Goal: Task Accomplishment & Management: Manage account settings

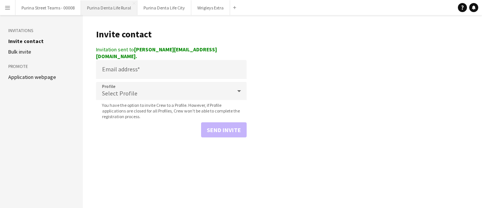
click at [106, 7] on button "Purina Denta Life Rural Close" at bounding box center [109, 7] width 57 height 15
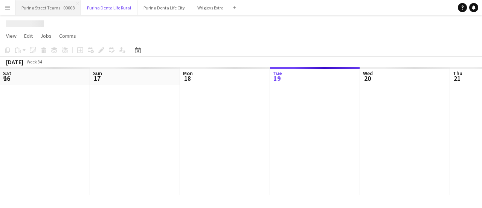
scroll to position [0, 180]
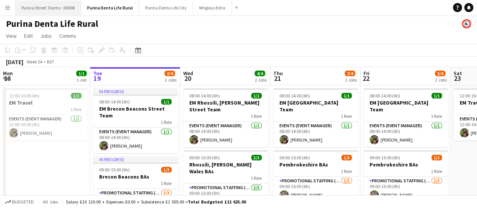
click at [45, 7] on button "Purina Street Teams - 00008 Close" at bounding box center [48, 7] width 66 height 15
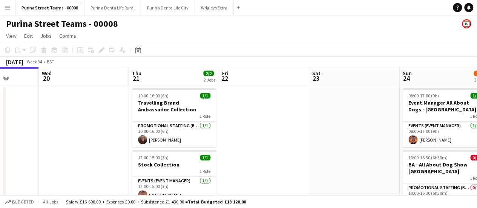
scroll to position [0, 336]
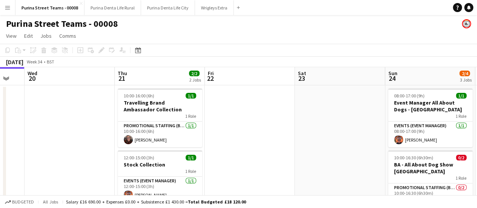
drag, startPoint x: 376, startPoint y: 118, endPoint x: 221, endPoint y: 120, distance: 155.7
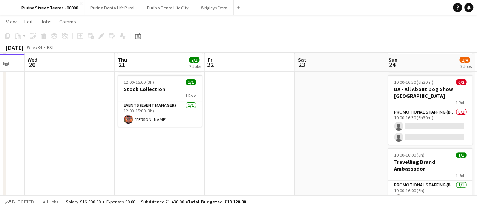
scroll to position [75, 0]
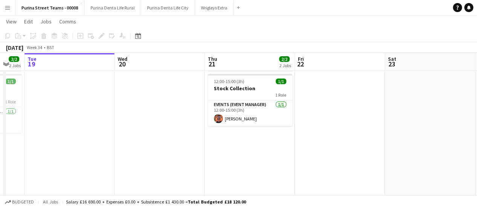
drag, startPoint x: 317, startPoint y: 115, endPoint x: 222, endPoint y: 113, distance: 95.0
click at [222, 113] on app-calendar-viewport "Sat 16 5/5 4 Jobs Sun 17 2/2 2 Jobs Mon 18 2/2 2 Jobs Tue 19 Wed 20 Thu 21 2/2 …" at bounding box center [238, 119] width 477 height 331
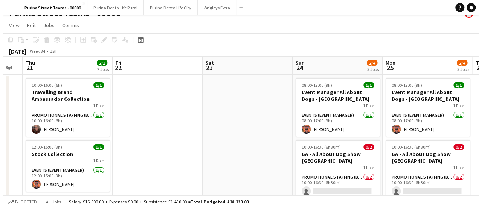
scroll to position [0, 0]
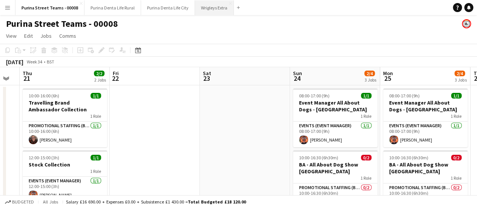
click at [209, 10] on button "Wrigleys Extra Close" at bounding box center [214, 7] width 39 height 15
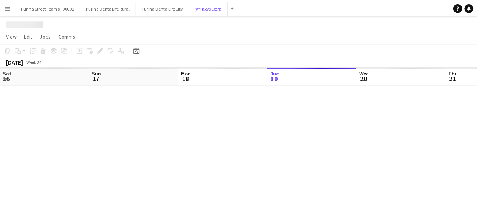
scroll to position [0, 180]
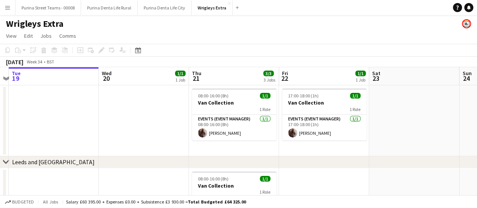
drag, startPoint x: 319, startPoint y: 147, endPoint x: 234, endPoint y: 141, distance: 85.4
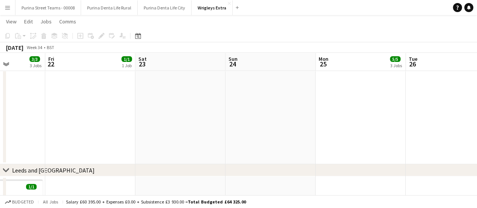
scroll to position [0, 232]
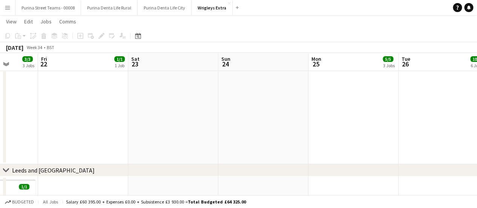
drag, startPoint x: 369, startPoint y: 148, endPoint x: 132, endPoint y: 138, distance: 237.3
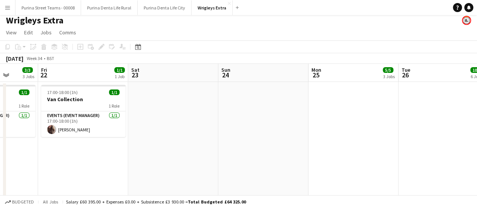
scroll to position [0, 0]
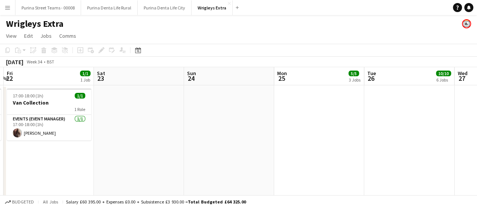
drag, startPoint x: 370, startPoint y: 146, endPoint x: 162, endPoint y: 123, distance: 209.3
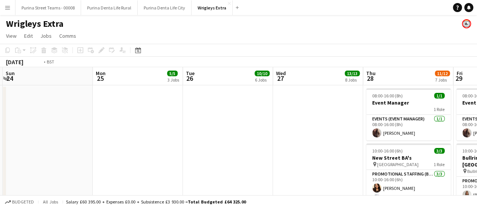
drag, startPoint x: 267, startPoint y: 132, endPoint x: 160, endPoint y: 122, distance: 107.1
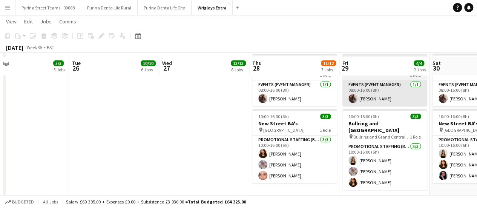
scroll to position [38, 0]
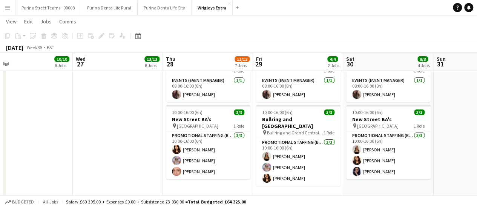
drag, startPoint x: 164, startPoint y: 132, endPoint x: 128, endPoint y: 125, distance: 36.8
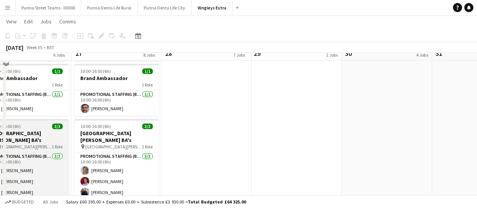
scroll to position [415, 0]
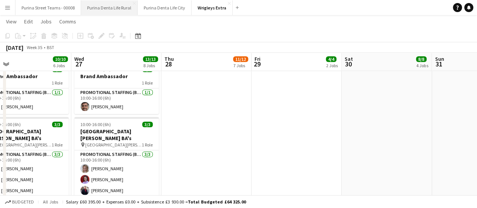
click at [105, 9] on button "Purina Denta Life Rural Close" at bounding box center [109, 7] width 57 height 15
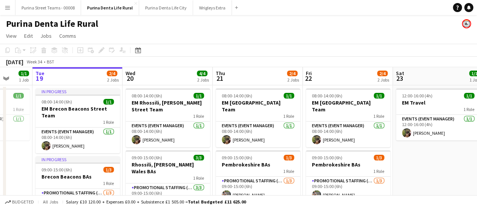
scroll to position [0, 243]
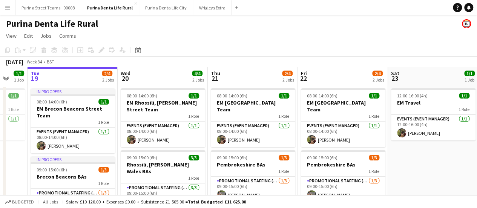
drag, startPoint x: 375, startPoint y: 131, endPoint x: 312, endPoint y: 130, distance: 62.6
click at [312, 130] on app-calendar-viewport "Sat 16 2/4 2 Jobs Sun 17 2/4 2 Jobs Mon 18 1/1 1 Job Tue 19 2/4 2 Jobs Wed 20 4…" at bounding box center [238, 159] width 477 height 185
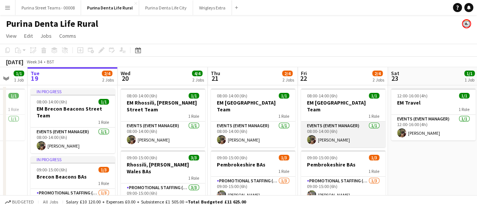
scroll to position [57, 0]
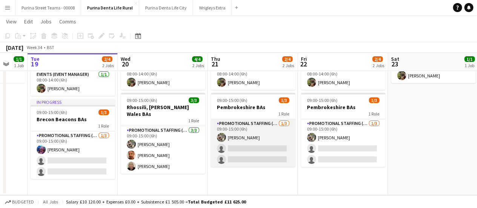
click at [237, 141] on app-card-role "Promotional Staffing (Brand Ambassadors) [DATE] 09:00-15:00 (6h) [PERSON_NAME] …" at bounding box center [253, 142] width 84 height 47
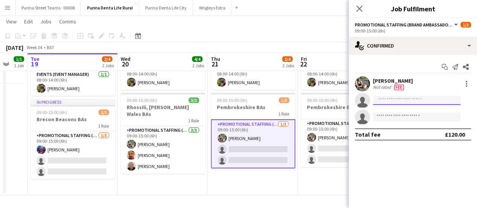
click at [394, 101] on input at bounding box center [416, 100] width 87 height 9
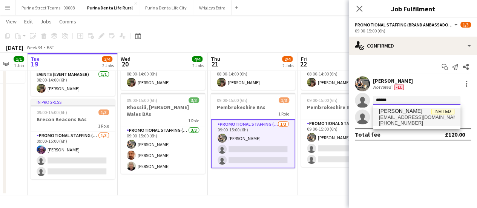
type input "******"
click at [395, 119] on span "[EMAIL_ADDRESS][DOMAIN_NAME]" at bounding box center [416, 117] width 75 height 6
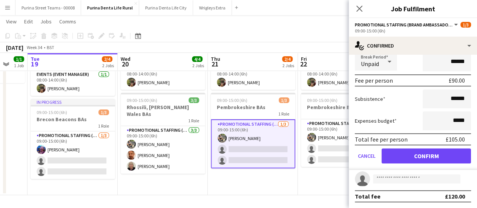
scroll to position [72, 0]
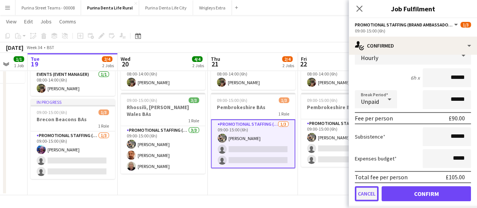
click at [370, 190] on button "Cancel" at bounding box center [367, 193] width 24 height 15
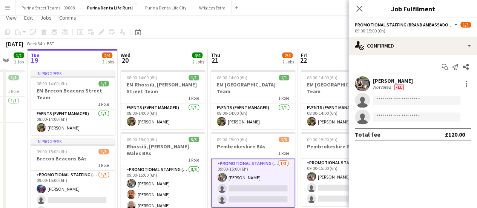
scroll to position [0, 0]
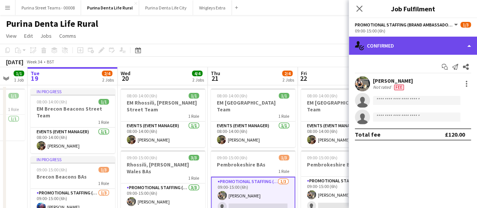
click at [467, 44] on div "single-neutral-actions-check-2 Confirmed" at bounding box center [413, 46] width 128 height 18
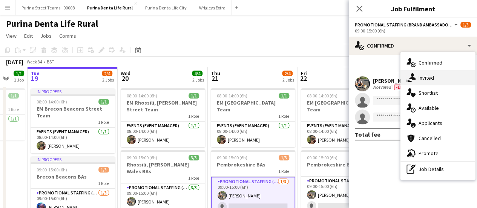
click at [430, 80] on div "single-neutral-actions-share-1 Invited" at bounding box center [437, 77] width 75 height 15
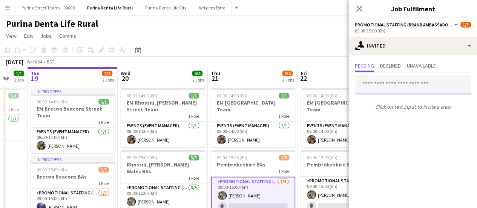
click at [382, 86] on input "text" at bounding box center [413, 84] width 116 height 19
click at [381, 85] on input "text" at bounding box center [413, 84] width 116 height 19
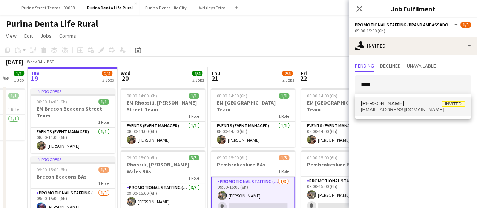
type input "****"
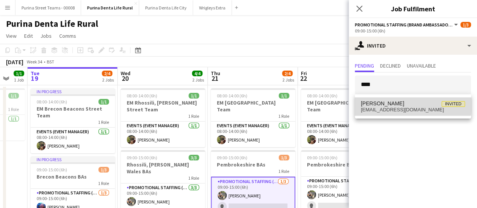
click at [386, 103] on span "[PERSON_NAME]" at bounding box center [382, 103] width 43 height 6
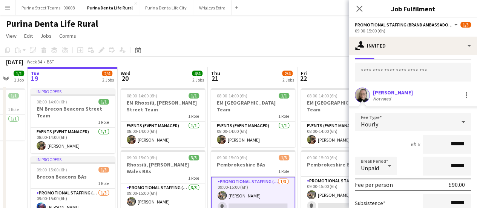
scroll to position [38, 0]
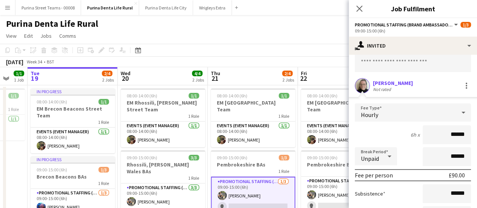
click at [386, 118] on div "Hourly" at bounding box center [405, 112] width 101 height 18
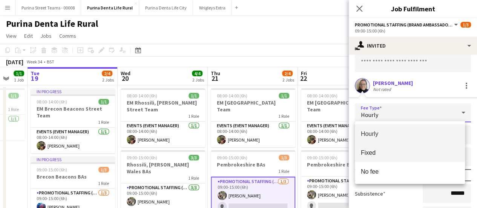
click at [388, 152] on span "Fixed" at bounding box center [410, 152] width 98 height 7
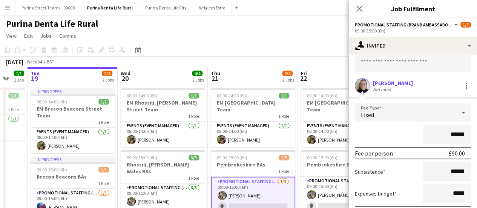
drag, startPoint x: 447, startPoint y: 133, endPoint x: 466, endPoint y: 133, distance: 18.8
click at [466, 133] on form "Fee Type Fixed ****** Fee per person £90.00 Subsistence ****** Expenses budget …" at bounding box center [413, 172] width 128 height 139
type input "*******"
click at [447, 171] on input "******" at bounding box center [446, 171] width 48 height 19
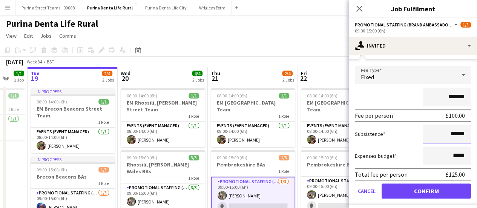
scroll to position [79, 0]
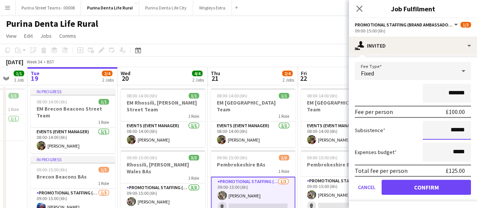
type input "******"
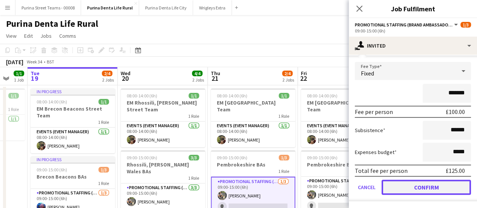
click at [412, 188] on button "Confirm" at bounding box center [425, 186] width 89 height 15
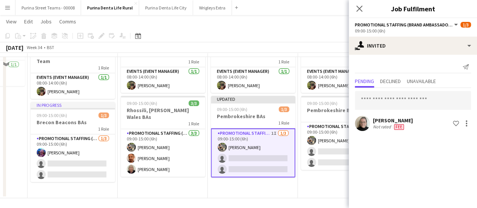
scroll to position [57, 0]
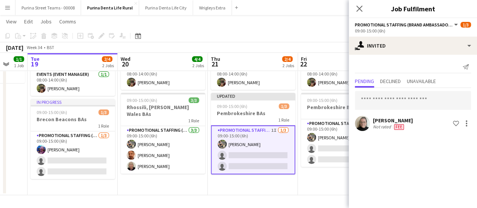
click at [326, 184] on app-date-cell "08:00-14:00 (6h) 1/1 EM [GEOGRAPHIC_DATA] Team 1 Role Events (Event Manager) [D…" at bounding box center [343, 111] width 90 height 167
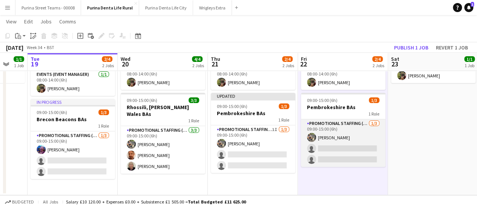
click at [334, 140] on app-card-role "Promotional Staffing (Brand Ambassadors) [DATE] 09:00-15:00 (6h) [PERSON_NAME] …" at bounding box center [343, 142] width 84 height 47
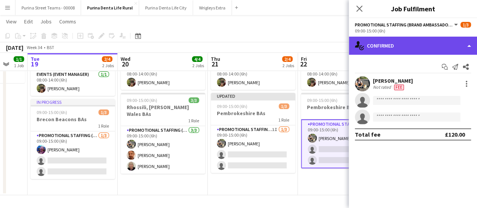
click at [465, 44] on div "single-neutral-actions-check-2 Confirmed" at bounding box center [413, 46] width 128 height 18
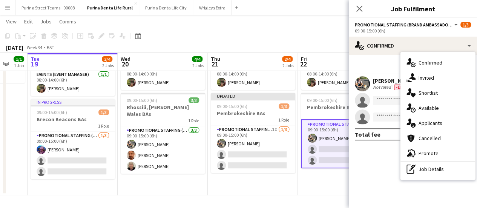
click at [453, 81] on div "single-neutral-actions-share-1 Invited" at bounding box center [437, 77] width 75 height 15
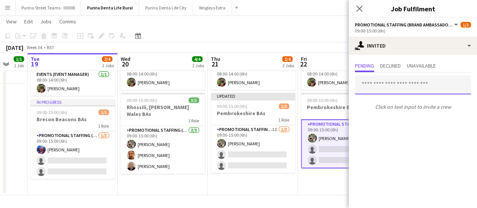
click at [425, 83] on input "text" at bounding box center [413, 84] width 116 height 19
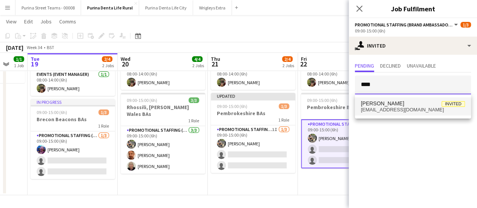
type input "****"
click at [415, 102] on span "[PERSON_NAME] Invited" at bounding box center [413, 103] width 104 height 6
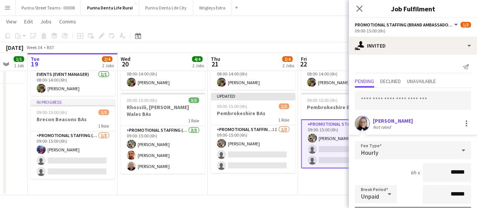
scroll to position [38, 0]
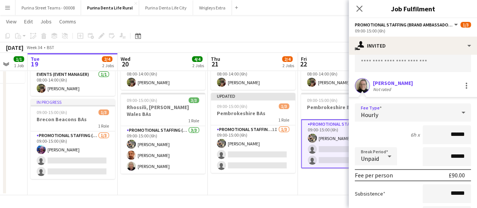
click at [388, 117] on div "Hourly" at bounding box center [405, 112] width 101 height 18
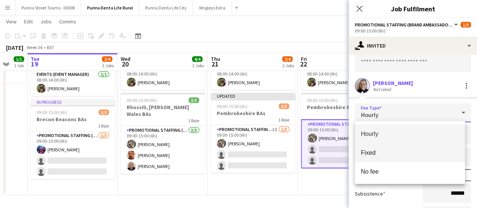
click at [389, 151] on span "Fixed" at bounding box center [410, 152] width 98 height 7
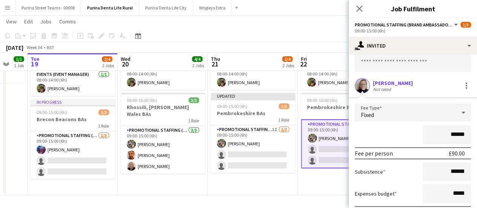
drag, startPoint x: 445, startPoint y: 132, endPoint x: 449, endPoint y: 133, distance: 3.8
click at [449, 133] on input "******" at bounding box center [446, 134] width 48 height 19
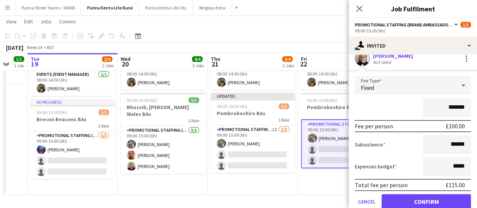
scroll to position [75, 0]
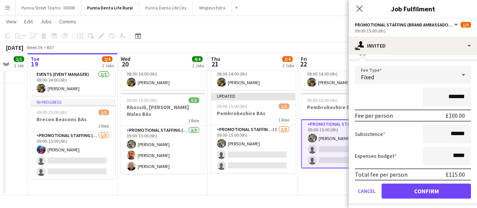
type input "*******"
click at [448, 135] on input "******" at bounding box center [446, 133] width 48 height 19
type input "**"
type input "******"
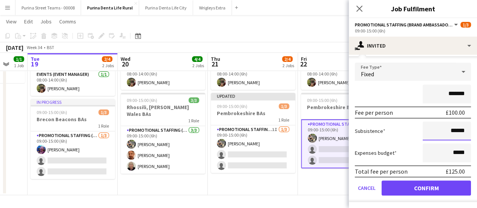
scroll to position [79, 0]
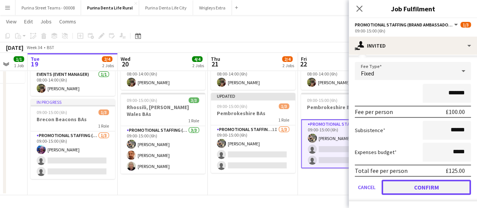
click at [421, 184] on button "Confirm" at bounding box center [425, 186] width 89 height 15
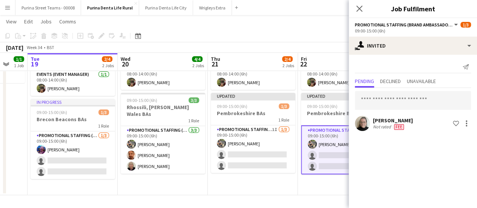
scroll to position [0, 0]
click at [345, 186] on app-date-cell "08:00-14:00 (6h) 1/1 EM [GEOGRAPHIC_DATA] Team 1 Role Events (Event Manager) [D…" at bounding box center [343, 111] width 90 height 167
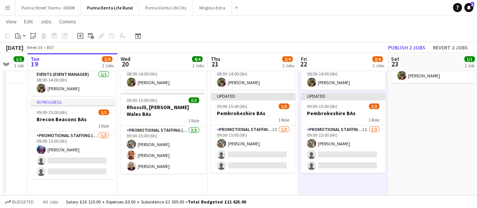
click at [471, 4] on span "1" at bounding box center [471, 4] width 3 height 5
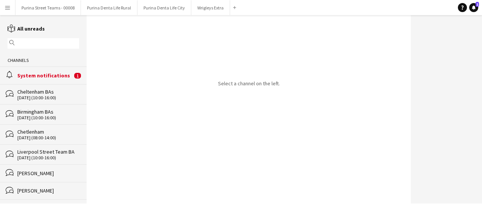
click at [33, 72] on div "System notifications" at bounding box center [44, 75] width 55 height 7
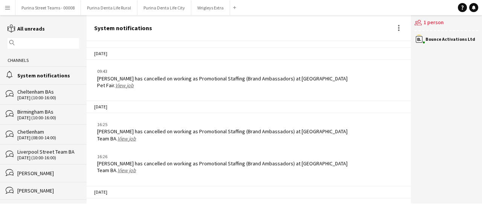
scroll to position [1039, 0]
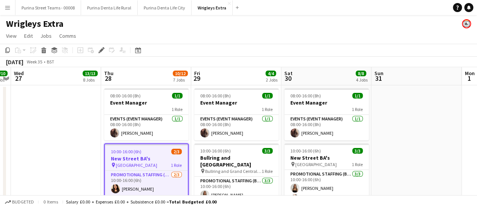
scroll to position [38, 0]
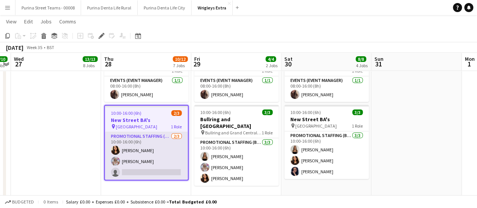
click at [142, 169] on app-card-role "Promotional Staffing (Brand Ambassadors) [DATE] 10:00-16:00 (6h) [PERSON_NAME] …" at bounding box center [146, 155] width 83 height 47
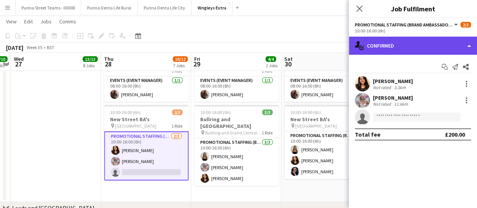
click at [468, 45] on div "single-neutral-actions-check-2 Confirmed" at bounding box center [413, 46] width 128 height 18
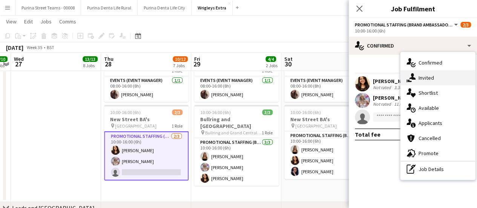
click at [429, 79] on div "single-neutral-actions-share-1 Invited" at bounding box center [437, 77] width 75 height 15
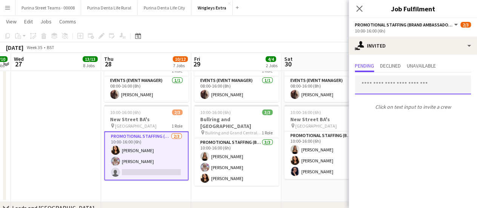
click at [378, 82] on input "text" at bounding box center [413, 84] width 116 height 19
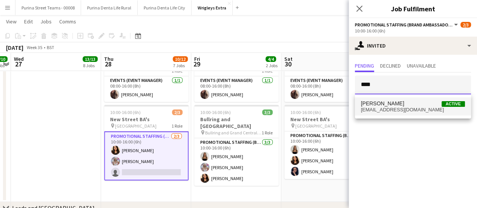
type input "****"
click at [387, 105] on span "[PERSON_NAME]" at bounding box center [382, 103] width 43 height 6
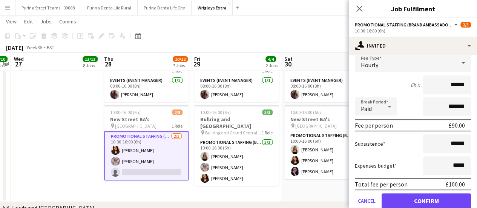
scroll to position [101, 0]
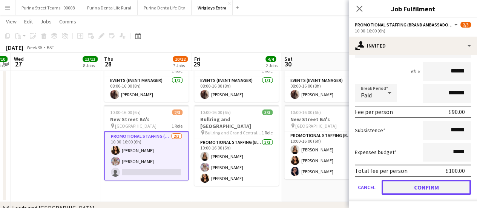
click at [429, 183] on button "Confirm" at bounding box center [425, 186] width 89 height 15
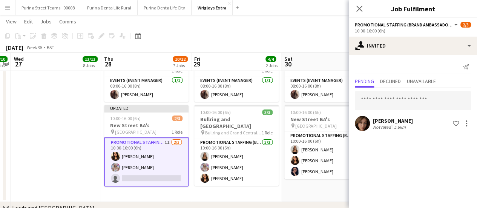
scroll to position [0, 0]
click at [380, 103] on input "text" at bounding box center [413, 100] width 116 height 19
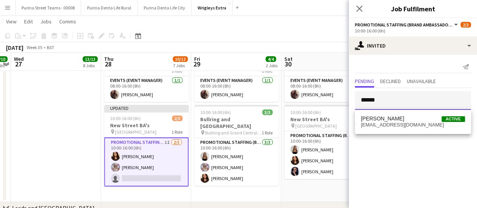
type input "******"
click at [383, 119] on span "[PERSON_NAME]" at bounding box center [382, 118] width 43 height 6
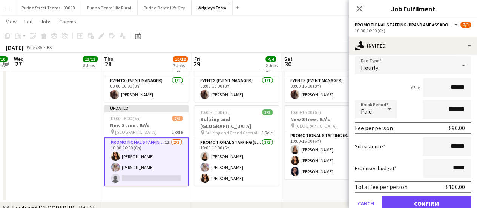
scroll to position [118, 0]
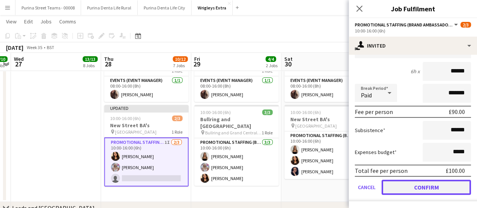
click at [439, 183] on button "Confirm" at bounding box center [425, 186] width 89 height 15
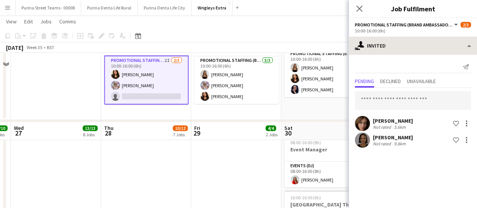
scroll to position [188, 0]
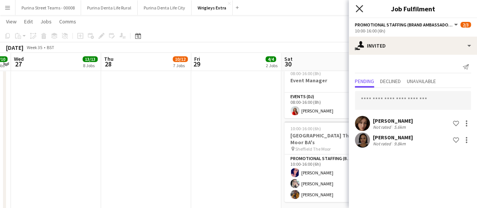
click at [357, 6] on icon "Close pop-in" at bounding box center [358, 8] width 7 height 7
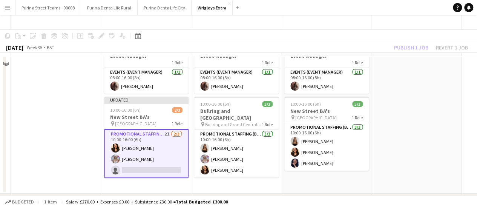
scroll to position [0, 0]
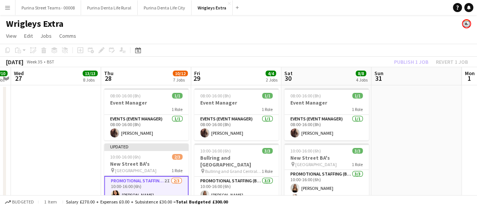
click at [400, 136] on app-date-cell at bounding box center [416, 162] width 90 height 155
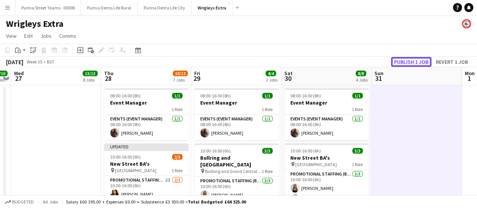
click at [403, 59] on button "Publish 1 job" at bounding box center [411, 62] width 40 height 10
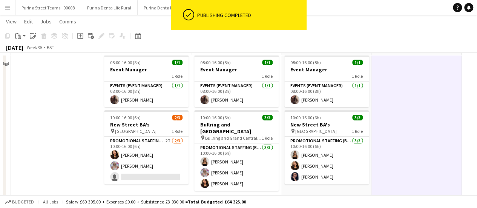
scroll to position [38, 0]
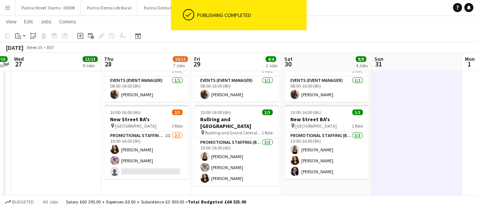
drag, startPoint x: 270, startPoint y: 138, endPoint x: 366, endPoint y: 143, distance: 95.9
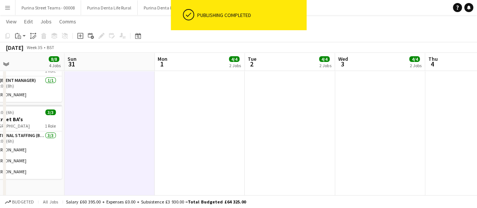
drag, startPoint x: 402, startPoint y: 143, endPoint x: 226, endPoint y: 138, distance: 176.1
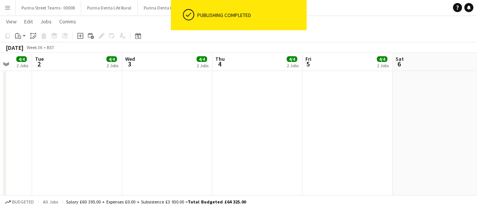
drag, startPoint x: 287, startPoint y: 135, endPoint x: 369, endPoint y: 144, distance: 82.2
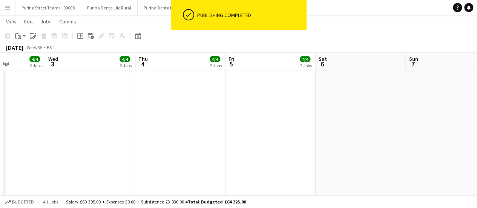
drag, startPoint x: 308, startPoint y: 144, endPoint x: 173, endPoint y: 142, distance: 135.7
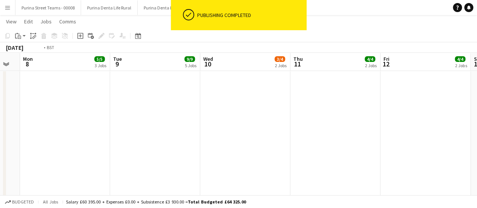
drag, startPoint x: 285, startPoint y: 137, endPoint x: 357, endPoint y: 136, distance: 71.6
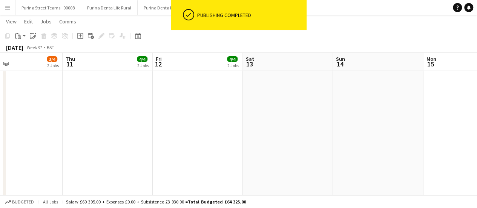
drag, startPoint x: 357, startPoint y: 136, endPoint x: 148, endPoint y: 135, distance: 208.0
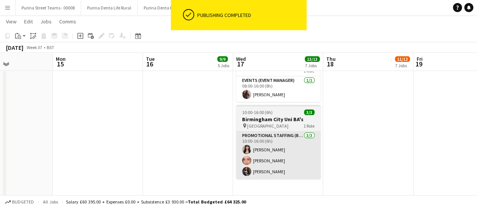
drag, startPoint x: 189, startPoint y: 139, endPoint x: 291, endPoint y: 138, distance: 101.8
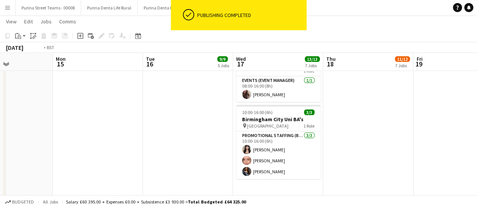
drag, startPoint x: 438, startPoint y: 132, endPoint x: 201, endPoint y: 128, distance: 236.3
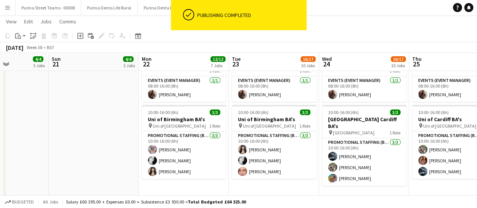
drag, startPoint x: 211, startPoint y: 137, endPoint x: 200, endPoint y: 137, distance: 10.9
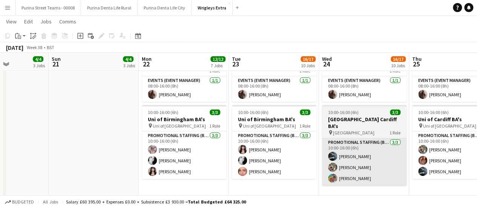
scroll to position [0, 350]
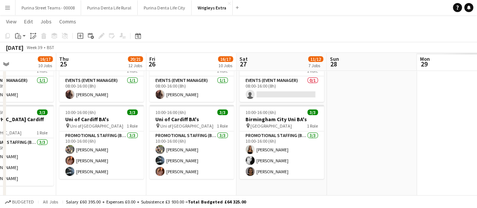
drag, startPoint x: 231, startPoint y: 121, endPoint x: 179, endPoint y: 121, distance: 51.3
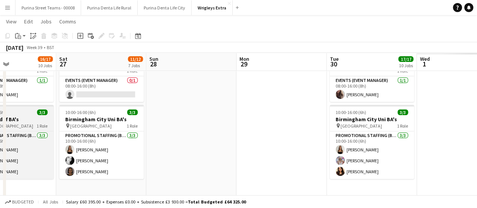
scroll to position [0, 215]
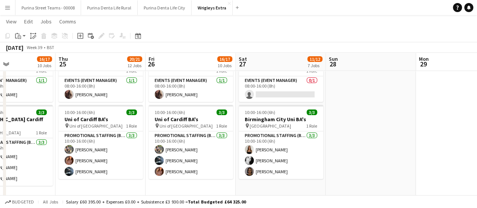
drag, startPoint x: 362, startPoint y: 135, endPoint x: 271, endPoint y: 140, distance: 91.0
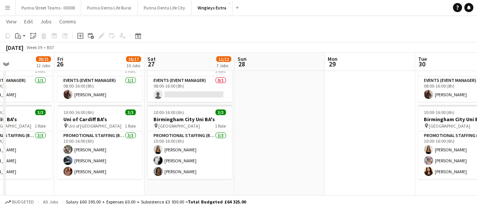
drag, startPoint x: 354, startPoint y: 124, endPoint x: 188, endPoint y: 125, distance: 165.8
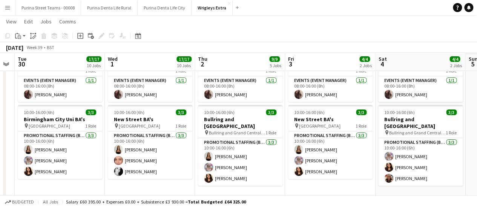
scroll to position [0, 362]
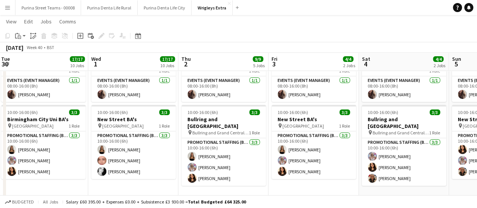
drag, startPoint x: 372, startPoint y: 144, endPoint x: 218, endPoint y: 142, distance: 154.5
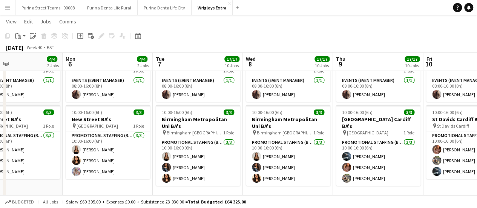
drag, startPoint x: 197, startPoint y: 143, endPoint x: 189, endPoint y: 143, distance: 8.3
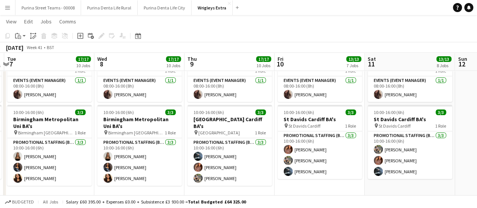
drag, startPoint x: 318, startPoint y: 186, endPoint x: 262, endPoint y: 187, distance: 56.2
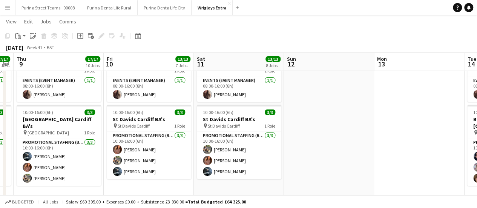
drag, startPoint x: 441, startPoint y: 186, endPoint x: 329, endPoint y: 176, distance: 112.4
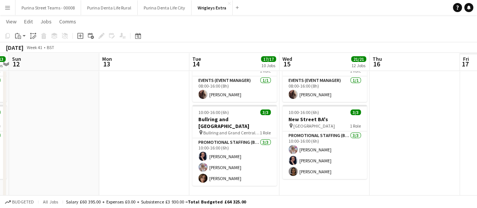
drag, startPoint x: 445, startPoint y: 161, endPoint x: 234, endPoint y: 159, distance: 211.4
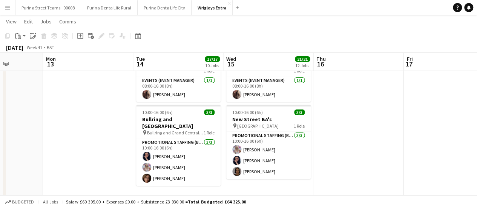
drag, startPoint x: 344, startPoint y: 158, endPoint x: 291, endPoint y: 159, distance: 53.5
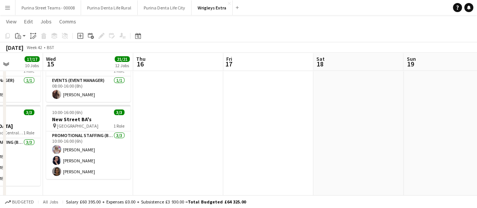
drag, startPoint x: 340, startPoint y: 140, endPoint x: 215, endPoint y: 142, distance: 124.8
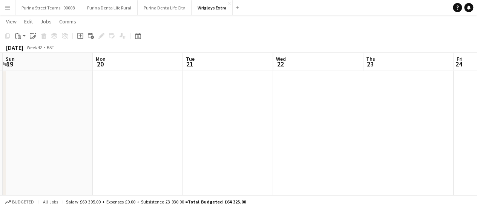
drag, startPoint x: 390, startPoint y: 135, endPoint x: 357, endPoint y: 140, distance: 34.0
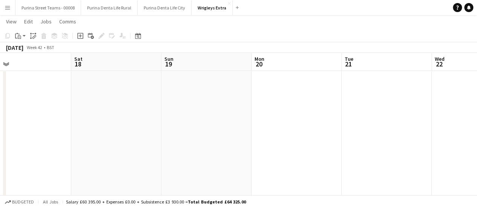
drag, startPoint x: 243, startPoint y: 142, endPoint x: 340, endPoint y: 141, distance: 96.9
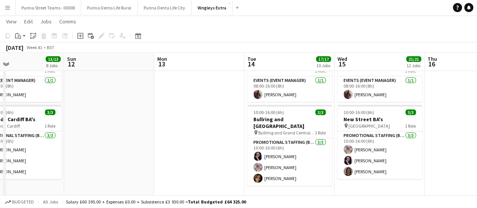
drag, startPoint x: 255, startPoint y: 150, endPoint x: 255, endPoint y: 140, distance: 10.2
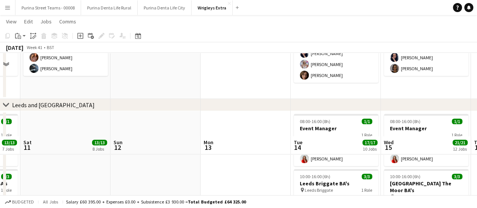
scroll to position [226, 0]
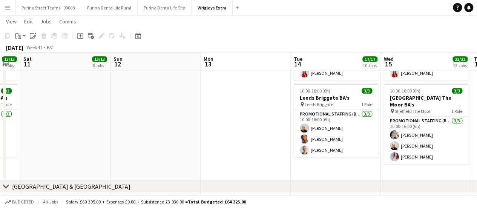
drag, startPoint x: 349, startPoint y: 155, endPoint x: 340, endPoint y: 147, distance: 12.3
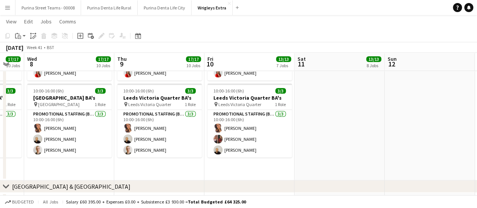
drag, startPoint x: 190, startPoint y: 146, endPoint x: 381, endPoint y: 145, distance: 191.1
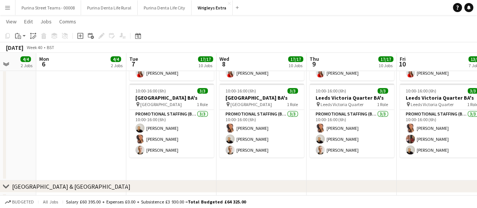
drag, startPoint x: 136, startPoint y: 144, endPoint x: 280, endPoint y: 145, distance: 144.3
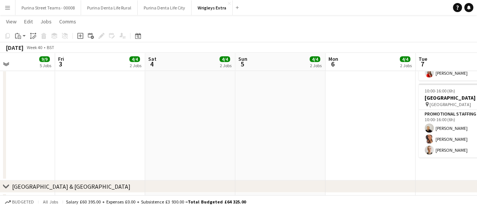
drag, startPoint x: 397, startPoint y: 139, endPoint x: 177, endPoint y: 125, distance: 220.5
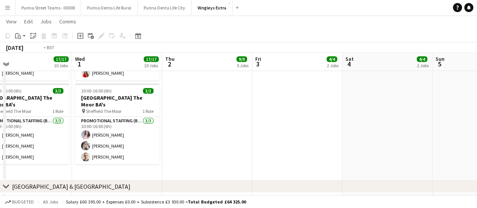
drag, startPoint x: 230, startPoint y: 132, endPoint x: 310, endPoint y: 132, distance: 79.9
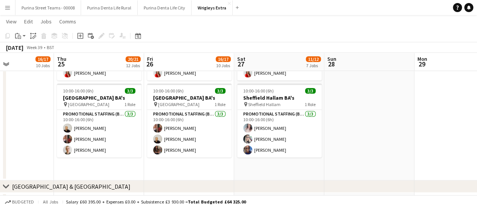
drag, startPoint x: 272, startPoint y: 134, endPoint x: 400, endPoint y: 135, distance: 128.5
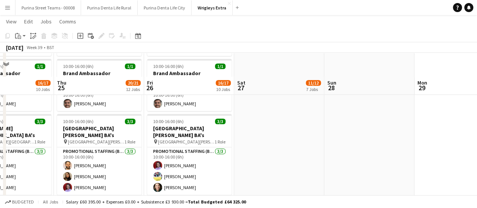
scroll to position [452, 0]
